Goal: Use online tool/utility: Utilize a website feature to perform a specific function

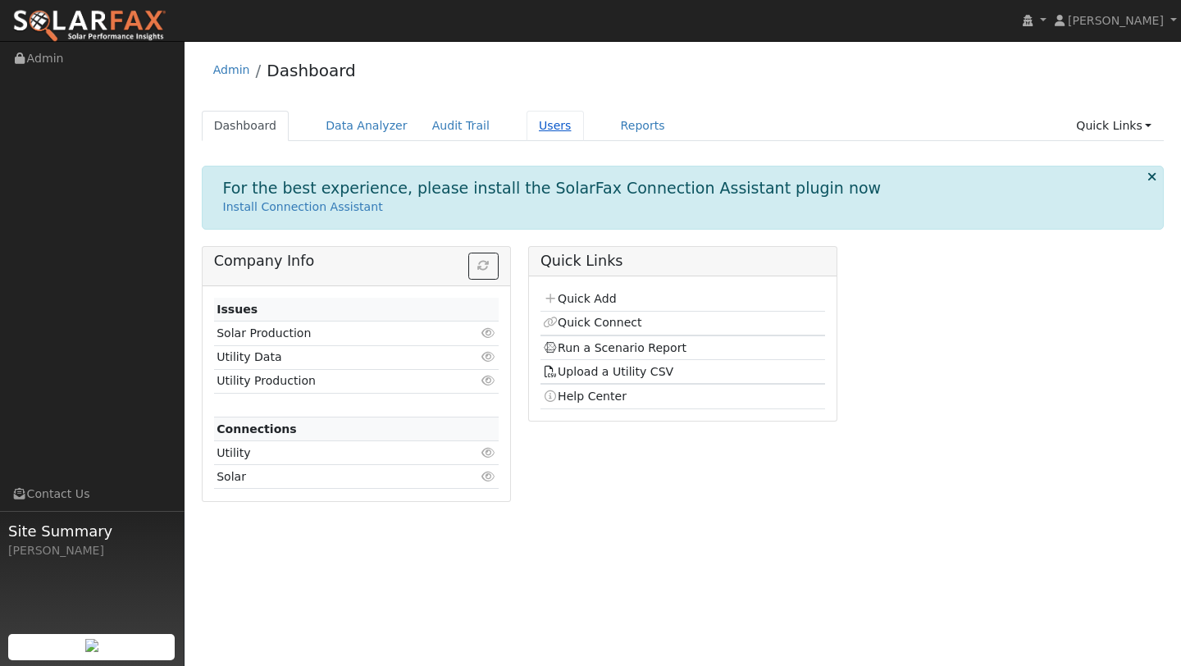
click at [532, 123] on link "Users" at bounding box center [555, 126] width 57 height 30
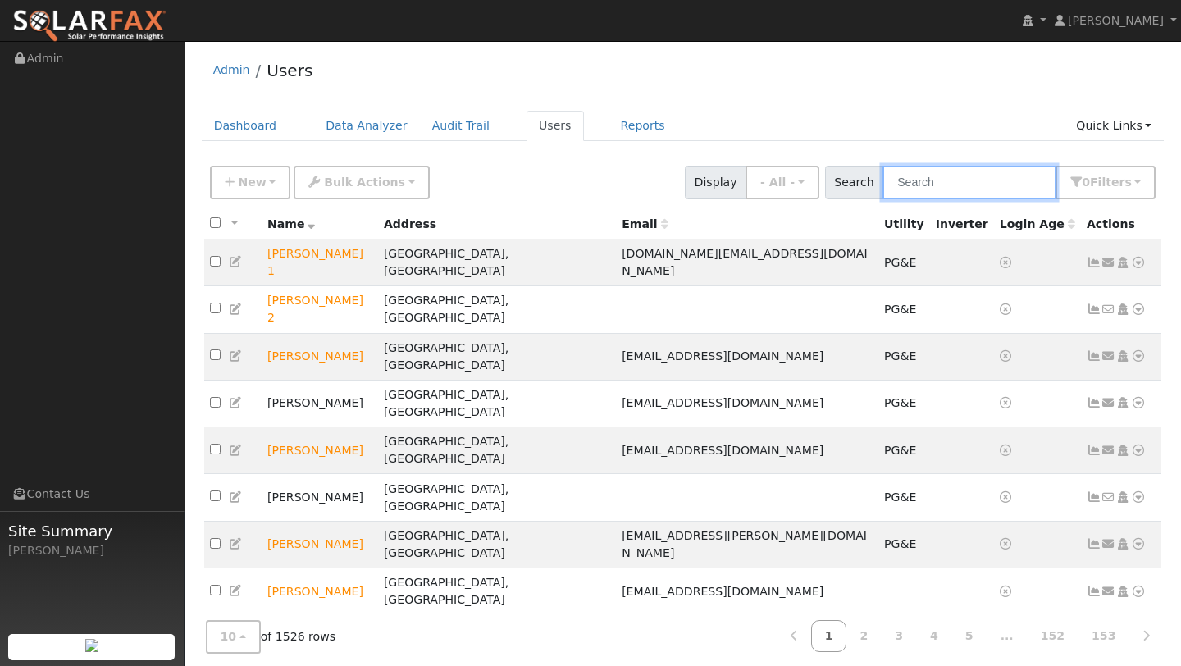
click at [917, 172] on input "text" at bounding box center [970, 183] width 174 height 34
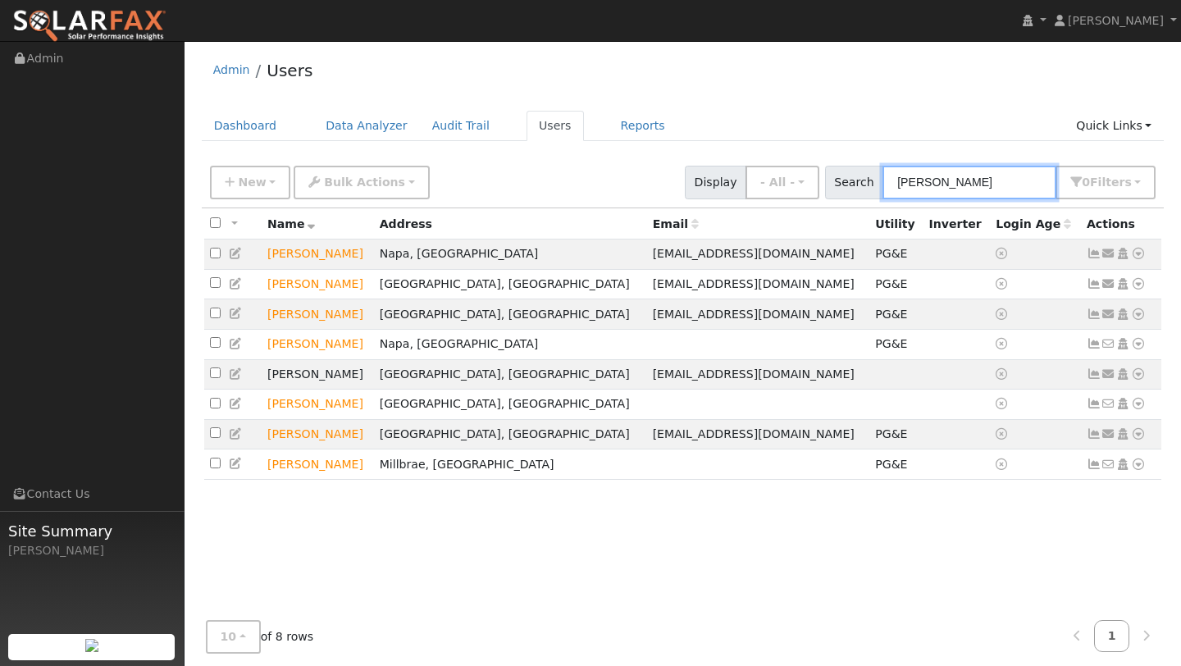
drag, startPoint x: 973, startPoint y: 185, endPoint x: 911, endPoint y: 185, distance: 61.5
click at [911, 185] on input "[PERSON_NAME]" at bounding box center [970, 183] width 174 height 34
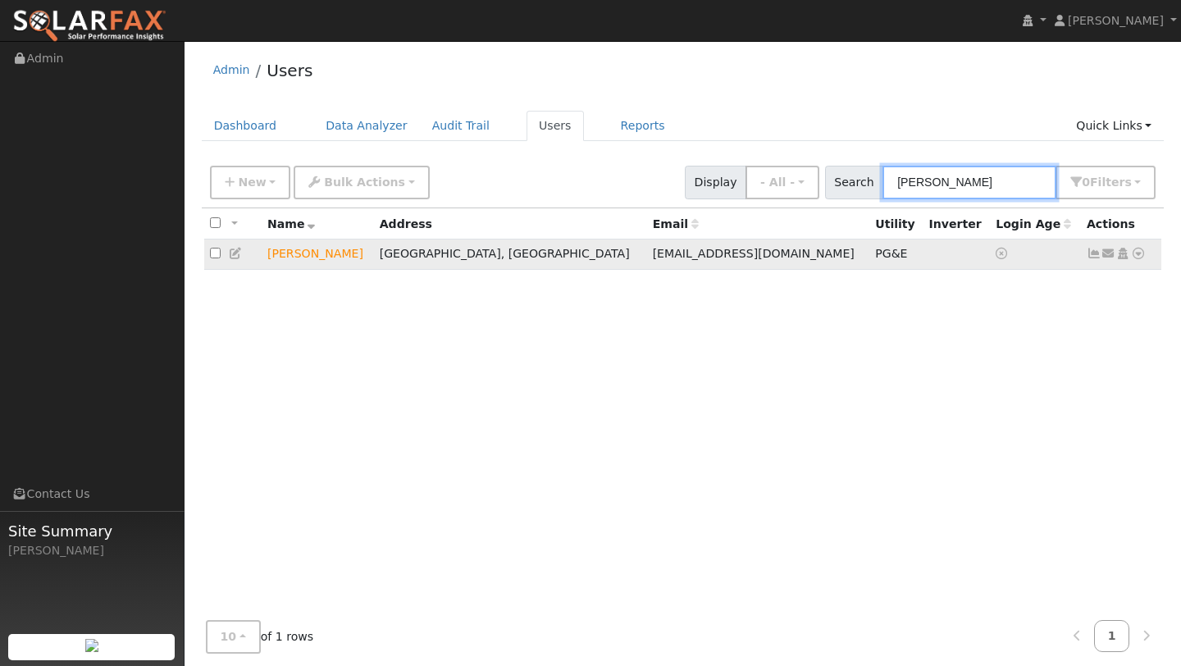
type input "[PERSON_NAME]"
click at [1143, 258] on icon at bounding box center [1138, 253] width 15 height 11
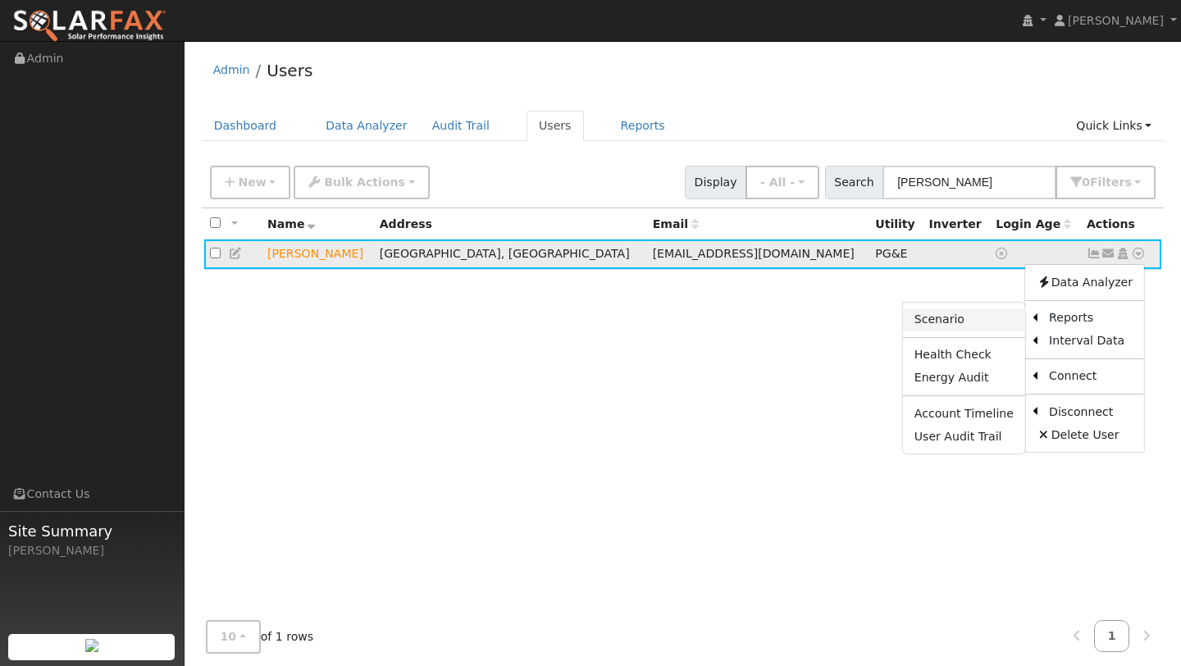
click at [977, 317] on link "Scenario" at bounding box center [964, 319] width 122 height 23
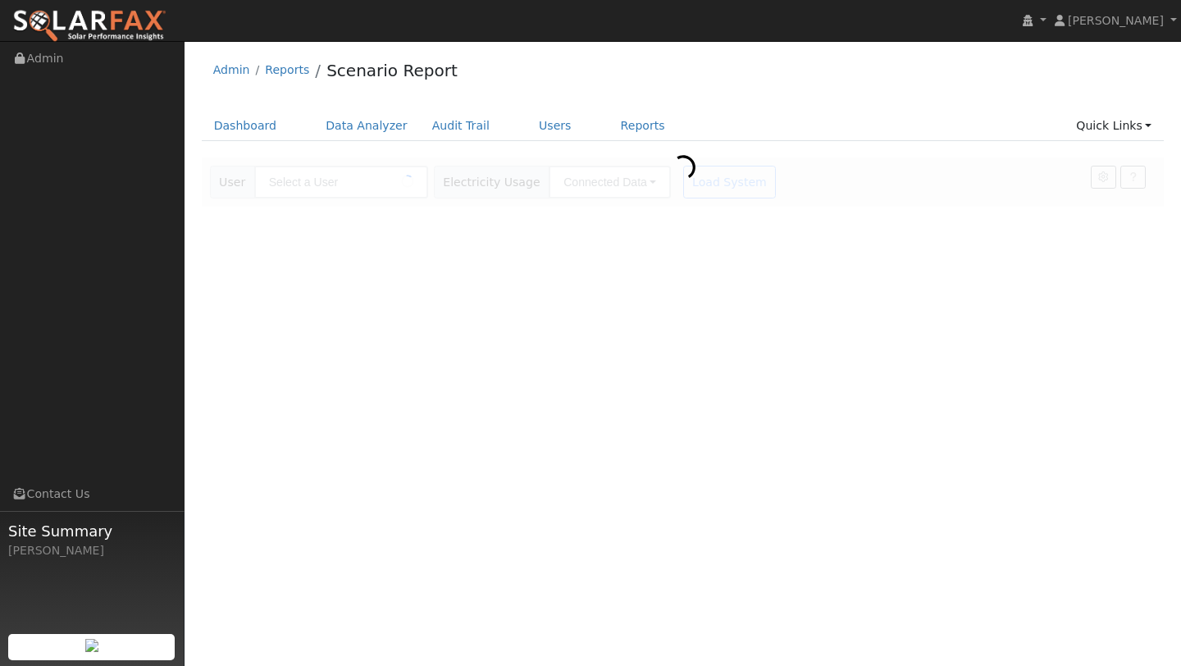
type input "[PERSON_NAME]"
type input "Pacific Gas & Electric"
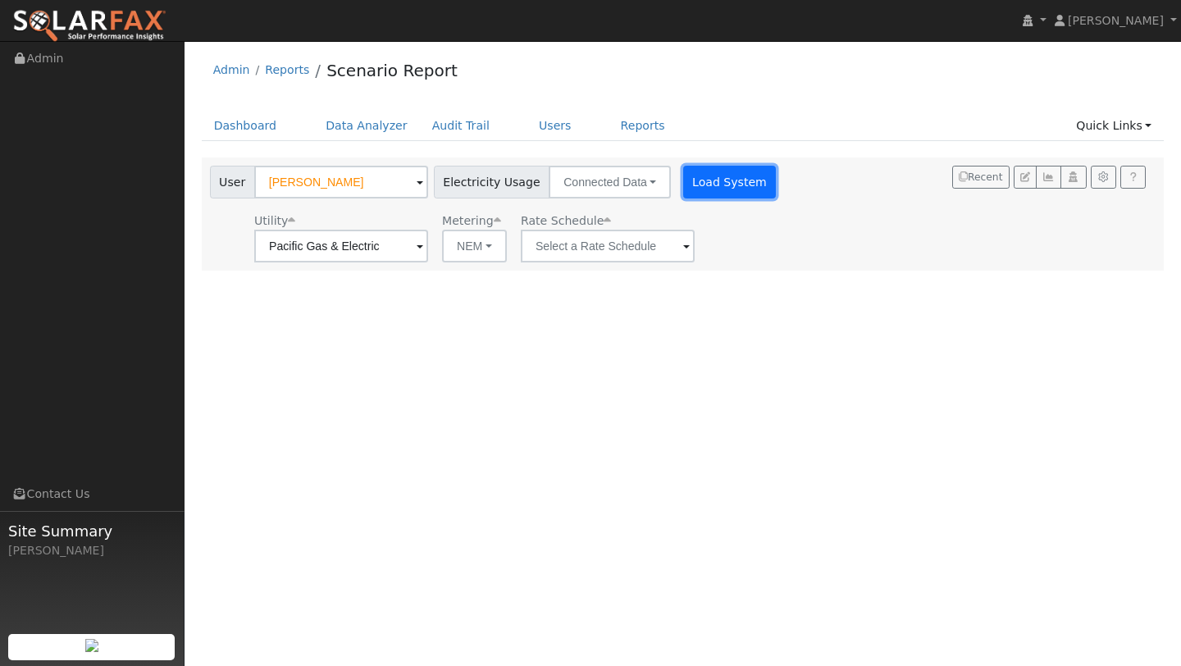
click at [687, 177] on button "Load System" at bounding box center [730, 182] width 94 height 33
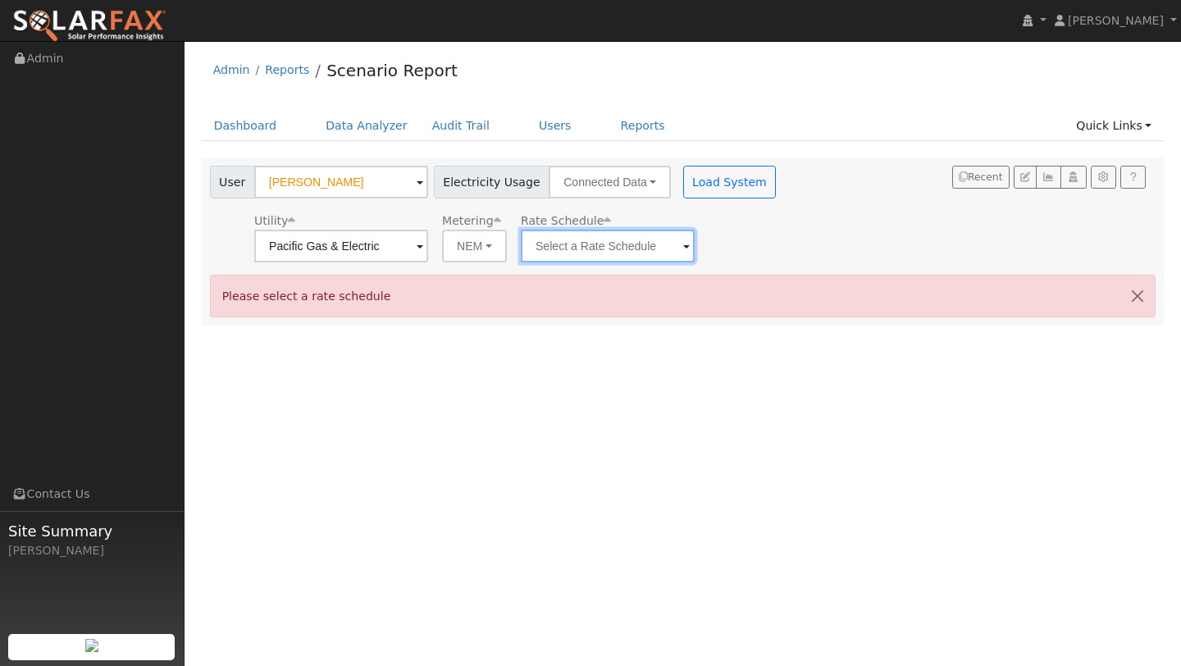
click at [428, 262] on input "text" at bounding box center [341, 246] width 174 height 33
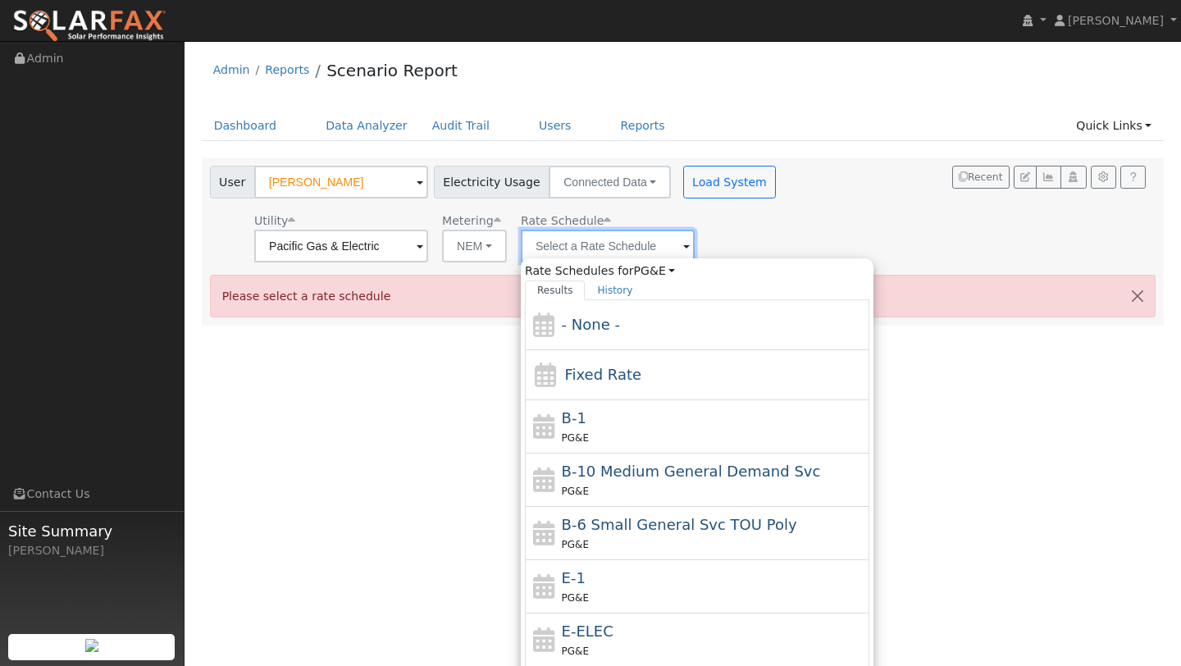
click at [428, 244] on input "text" at bounding box center [341, 246] width 174 height 33
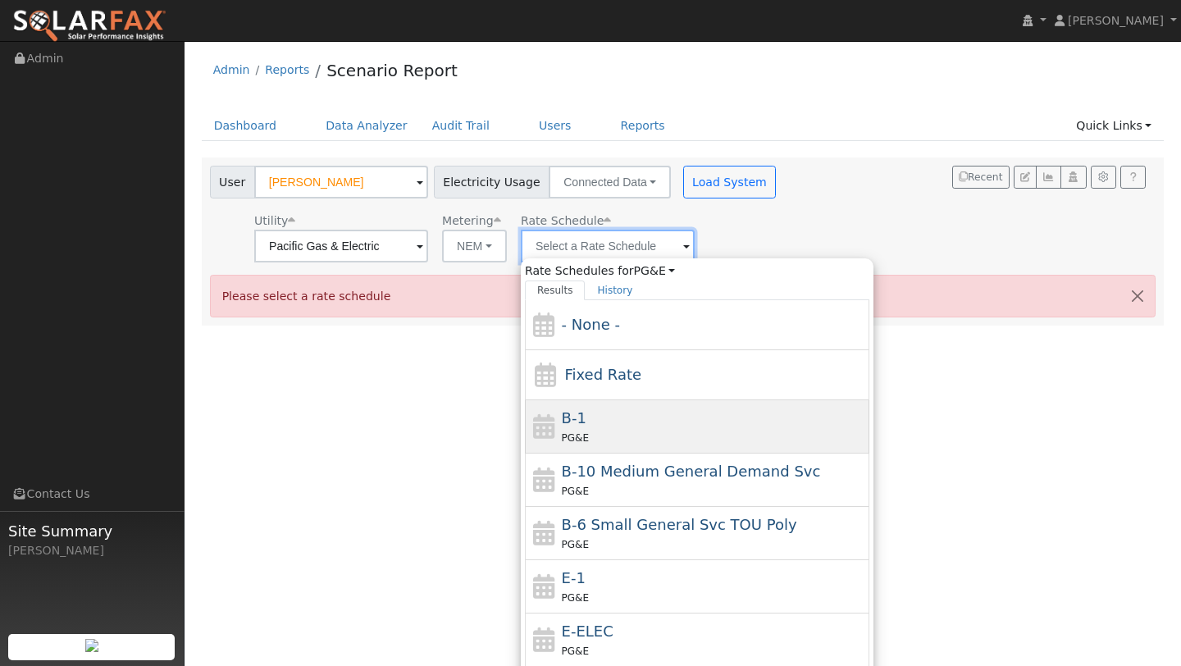
scroll to position [180, 0]
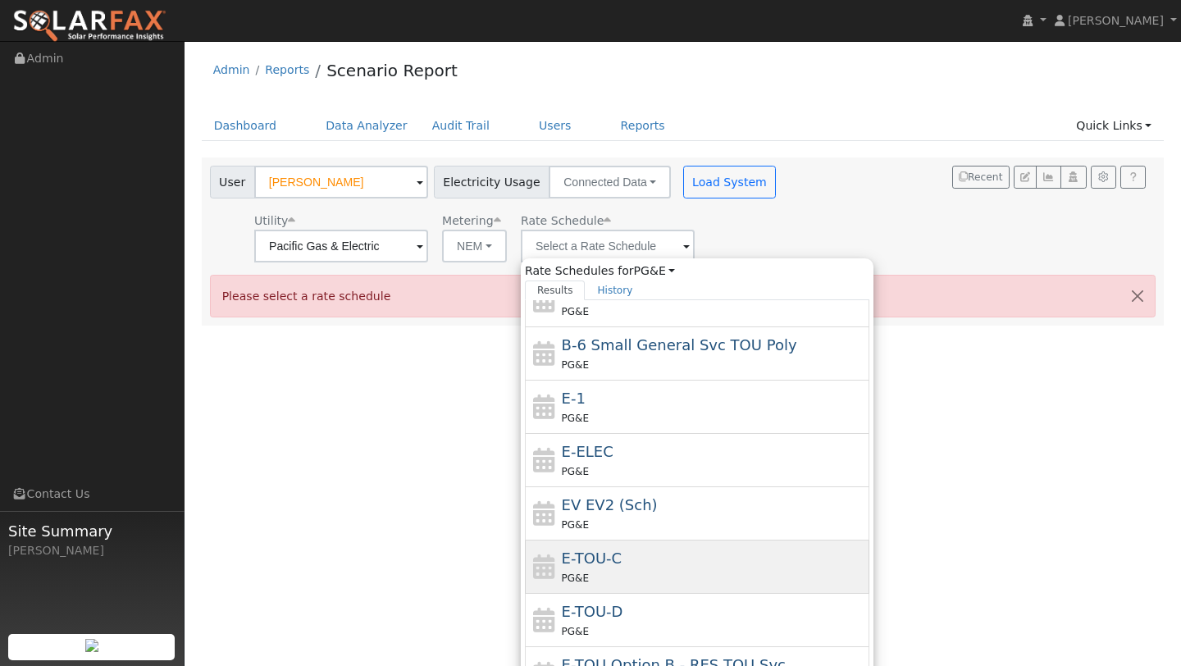
click at [619, 550] on div "E-TOU-C PG&E" at bounding box center [714, 566] width 304 height 39
type input "E-TOU-C"
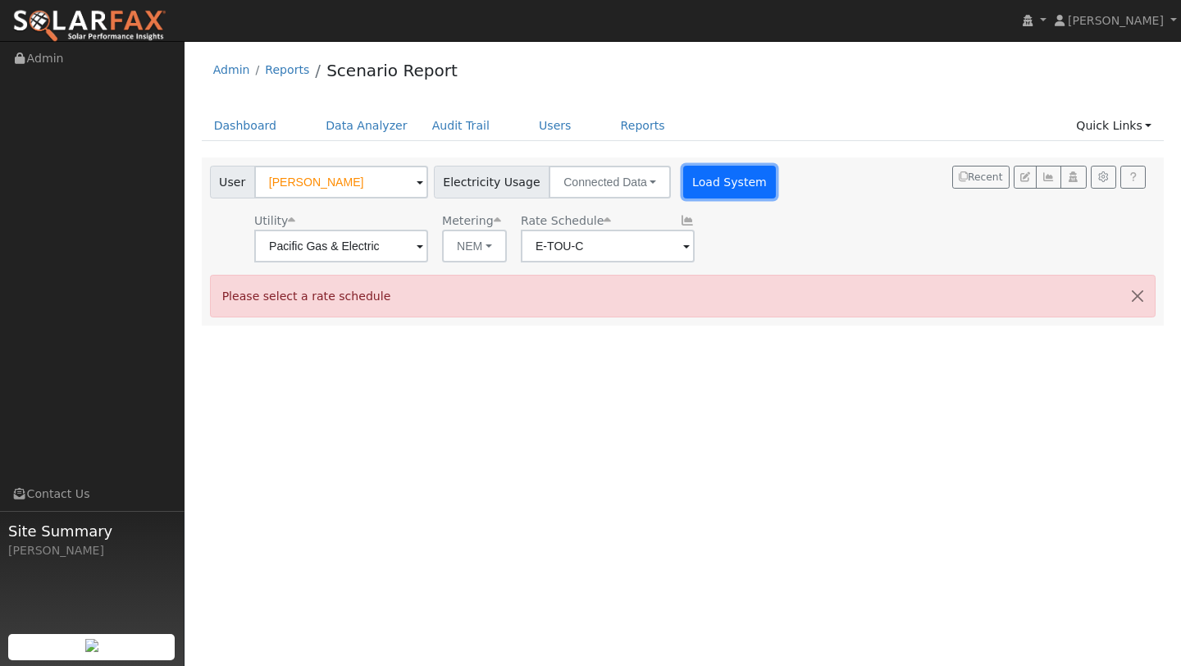
click at [689, 184] on button "Load System" at bounding box center [730, 182] width 94 height 33
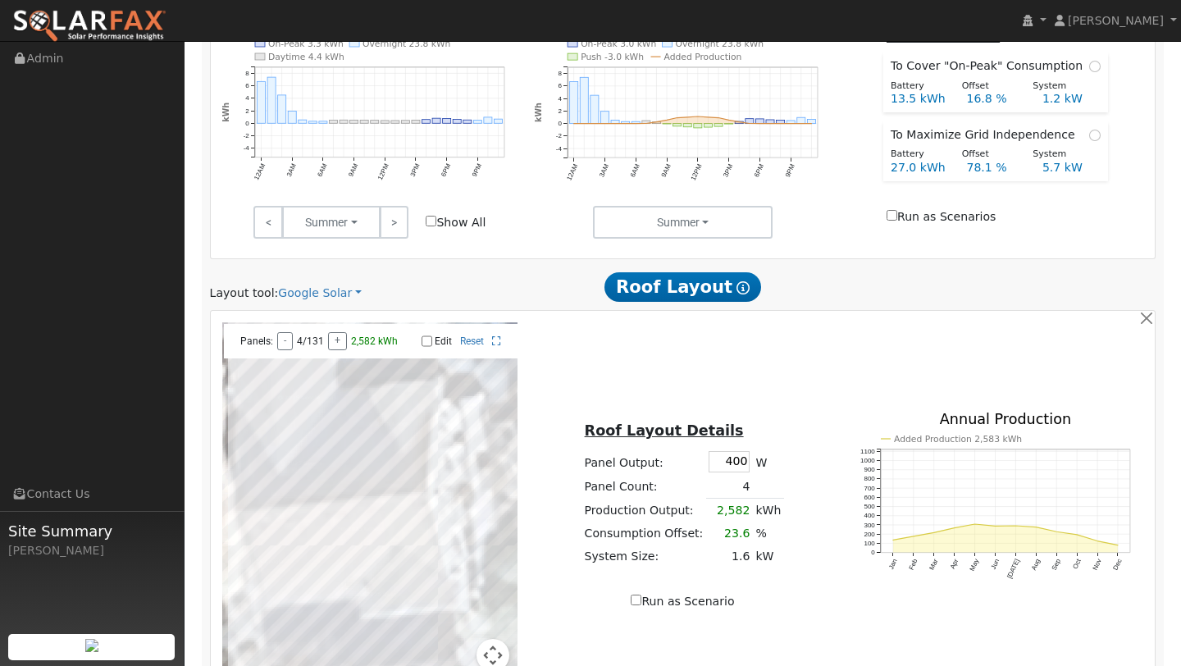
scroll to position [870, 0]
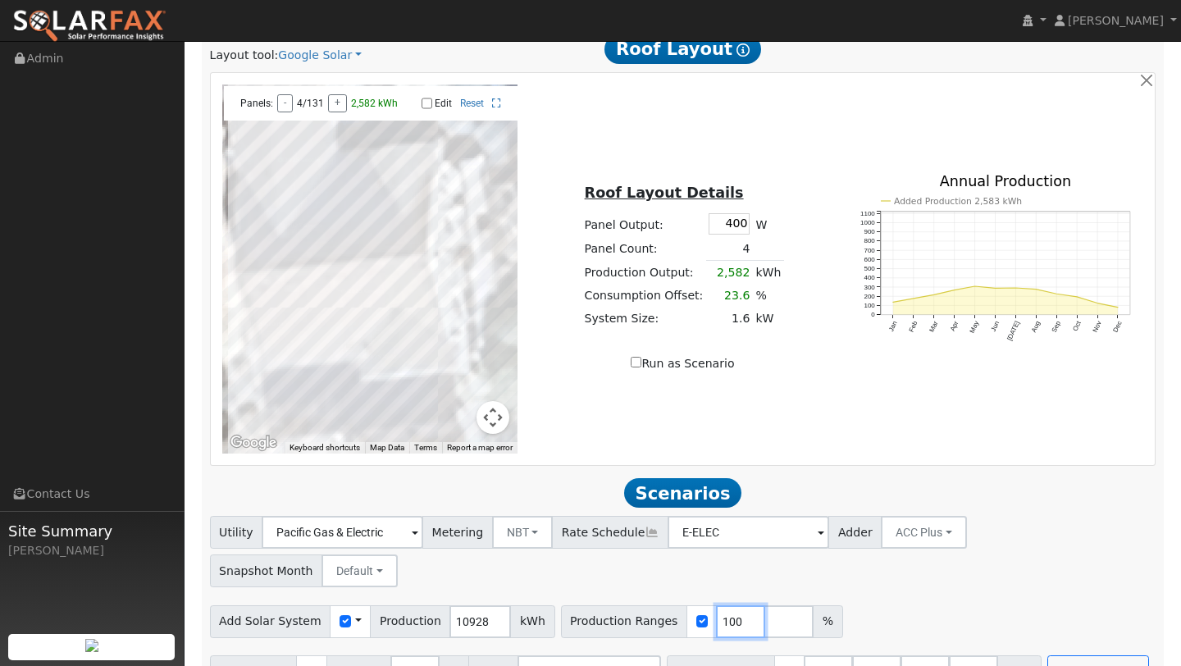
click at [719, 605] on input "100" at bounding box center [740, 621] width 49 height 33
click at [721, 605] on input "100" at bounding box center [740, 621] width 49 height 33
type input "120"
click at [916, 599] on div "Add Solar System Use CSV Data Production 10928 kWh Production Ranges 120 %" at bounding box center [683, 618] width 952 height 39
click at [1038, 604] on div "Utility Pacific Gas & Electric Metering NBT NEM NBT Rate Schedule E-ELEC Adder …" at bounding box center [683, 601] width 964 height 171
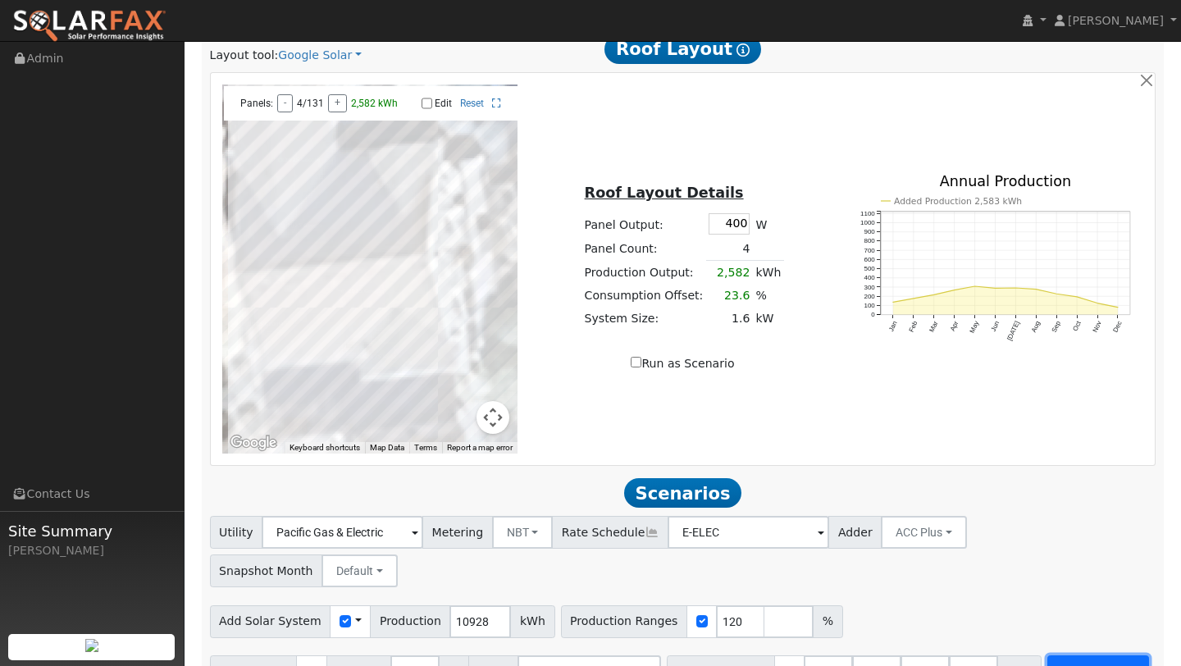
click at [1048, 656] on button "Run Scenarios" at bounding box center [1098, 672] width 101 height 33
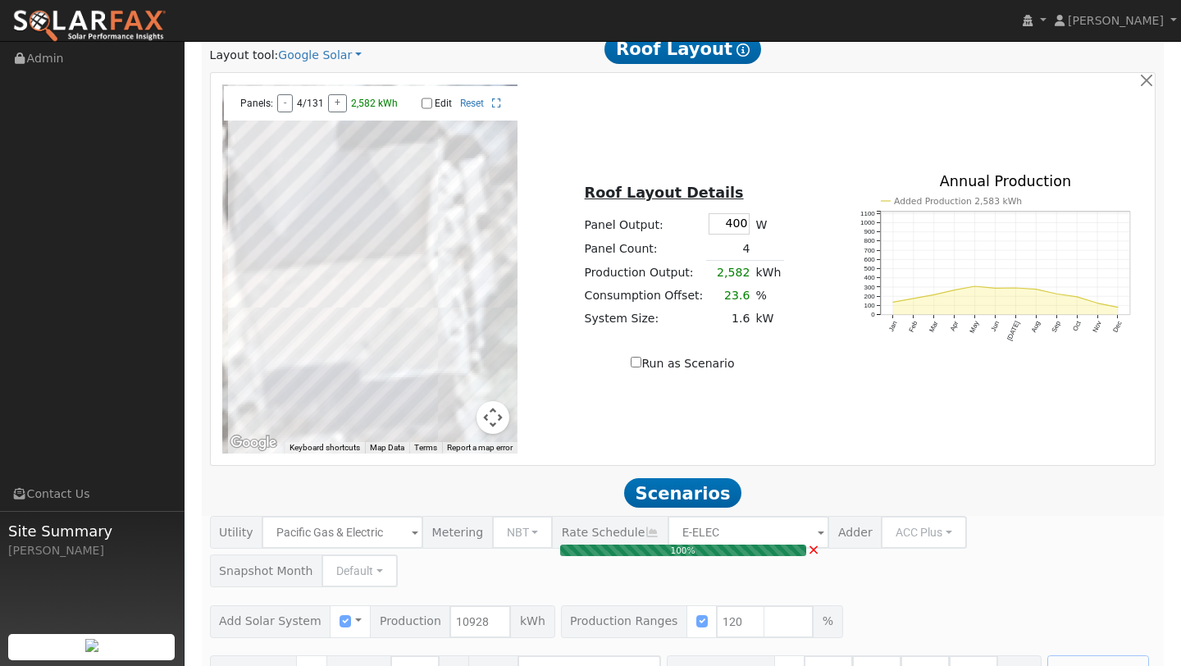
type input "8.7"
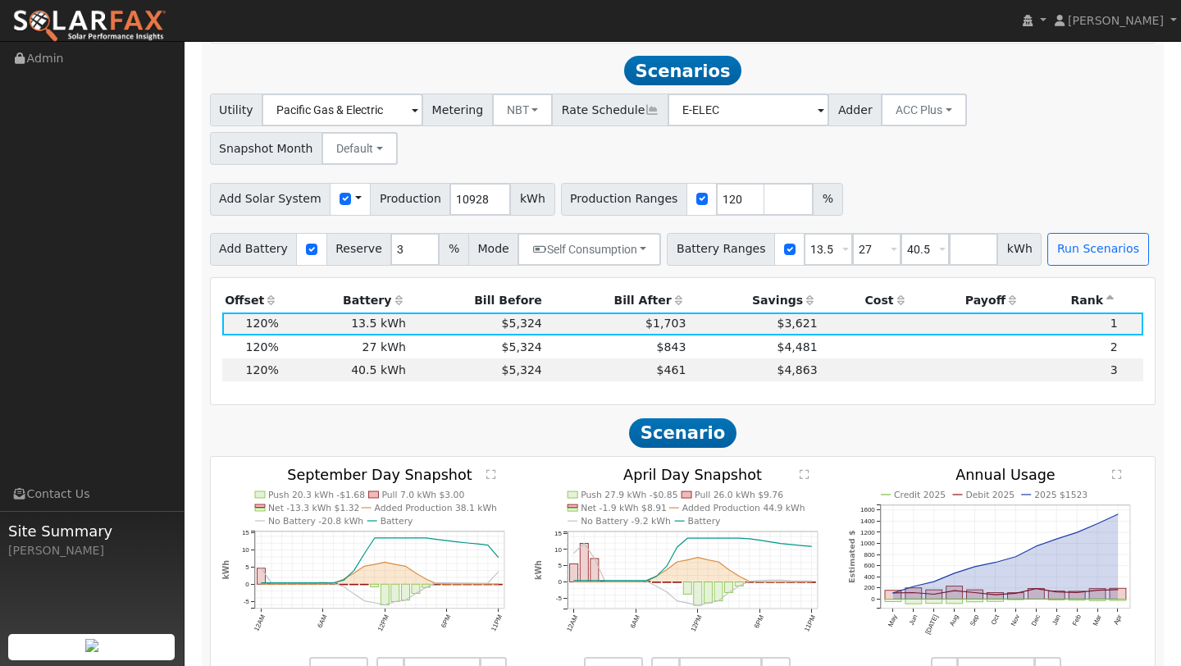
scroll to position [1300, 0]
